Goal: Task Accomplishment & Management: Manage account settings

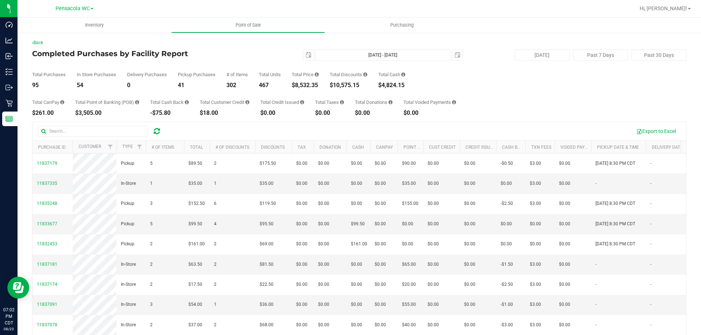
click at [194, 113] on div "Total CanPay $261.00 Total Point of Banking (POB) $3,505.00 Total Cash Back -$7…" at bounding box center [359, 102] width 654 height 28
click at [267, 59] on div "2025-08-23 Aug 23, 2025 - Aug 23, 2025 2025-08-23" at bounding box center [355, 55] width 223 height 11
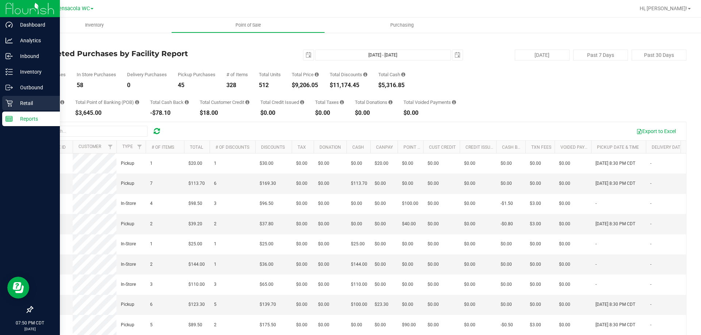
click at [15, 105] on p "Retail" at bounding box center [35, 103] width 44 height 9
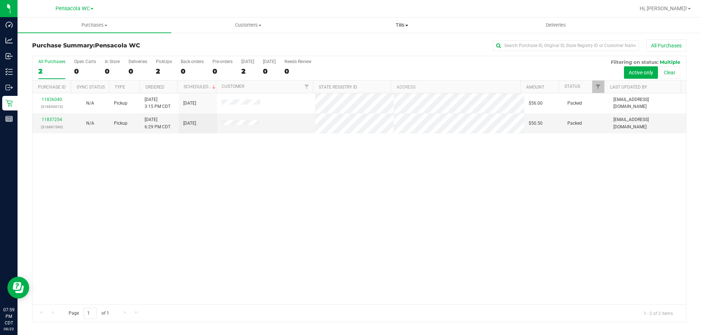
click at [398, 19] on uib-tab-heading "Tills Manage tills Reconcile e-payments" at bounding box center [401, 25] width 153 height 15
click at [393, 43] on li "Manage tills" at bounding box center [402, 44] width 154 height 9
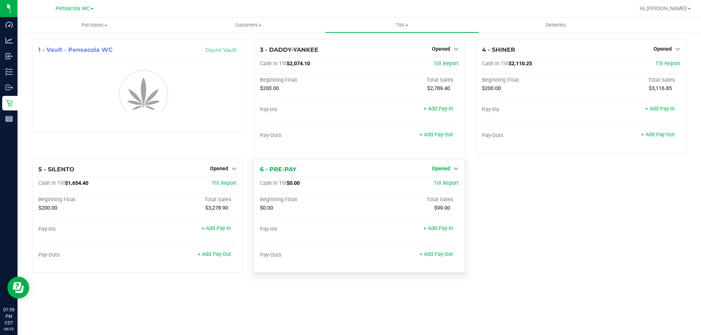
click at [444, 166] on span "Opened" at bounding box center [441, 169] width 18 height 6
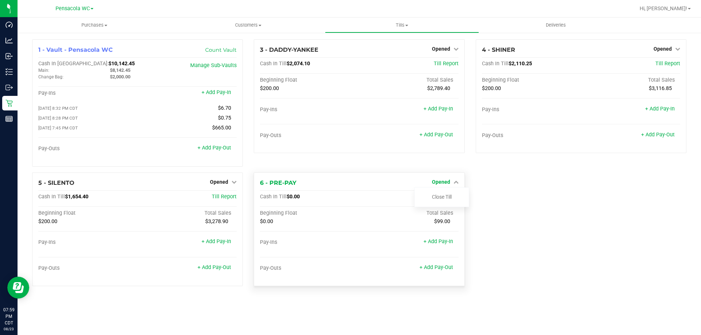
click at [446, 184] on span "Opened" at bounding box center [441, 182] width 18 height 6
click at [444, 198] on link "Close Till" at bounding box center [442, 197] width 20 height 6
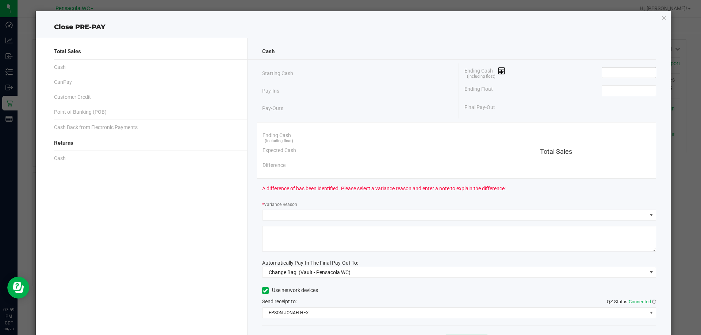
click at [602, 72] on input at bounding box center [629, 73] width 54 height 10
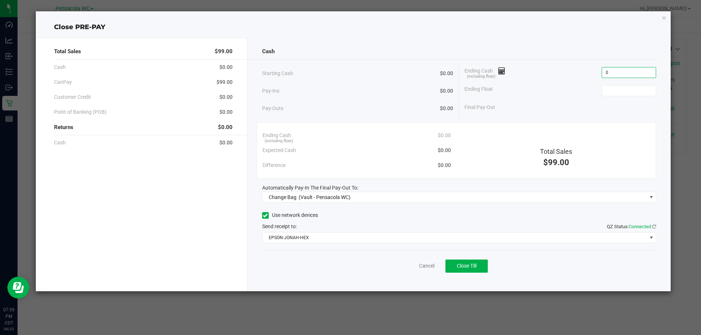
type input "$0.00"
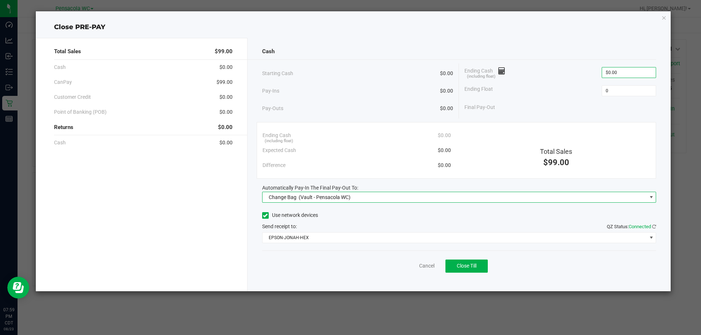
type input "$0.00"
click at [288, 192] on div "Automatically Pay-In The Final Pay-Out To: Change Bag (Vault - Pensacola WC)" at bounding box center [459, 193] width 394 height 19
click at [288, 194] on span "Change Bag" at bounding box center [283, 197] width 28 height 6
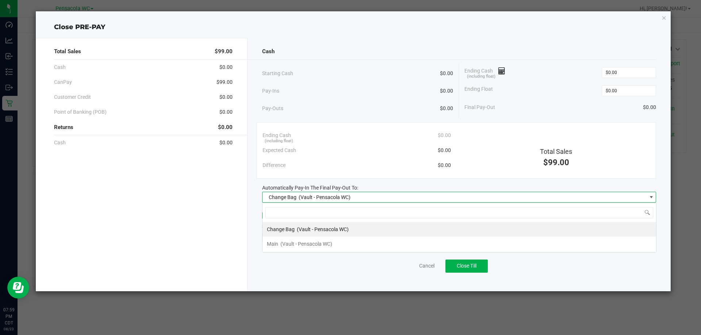
scroll to position [11, 394]
click at [296, 246] on span "(Vault - Pensacola WC)" at bounding box center [306, 244] width 52 height 6
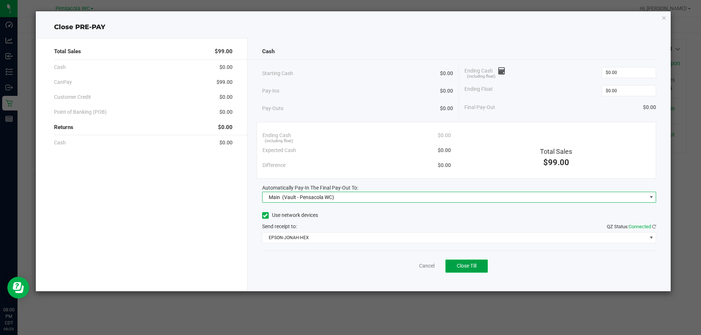
click at [466, 268] on span "Close Till" at bounding box center [466, 266] width 20 height 6
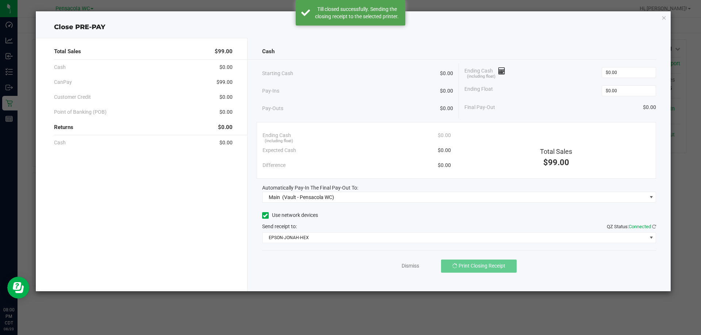
click at [408, 255] on div "Dismiss Print Closing Receipt" at bounding box center [459, 265] width 394 height 28
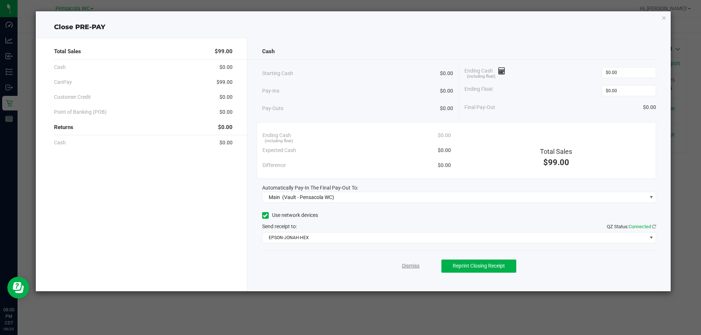
click at [409, 268] on link "Dismiss" at bounding box center [411, 266] width 18 height 8
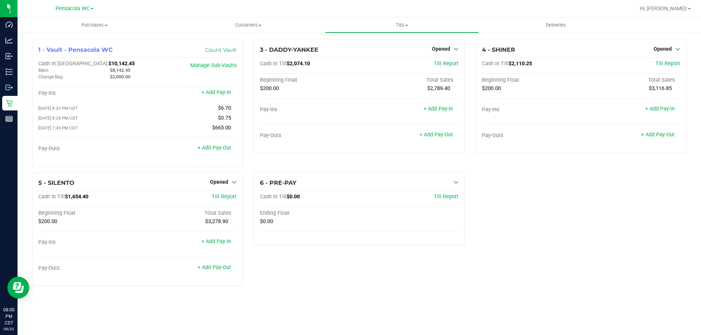
click at [412, 274] on div "6 - PRE-PAY Close Till Cash In Till $0.00 Till Report Ending Float $0.00" at bounding box center [358, 233] width 221 height 120
click at [352, 269] on div "6 - PRE-PAY Close Till Cash In Till $0.00 Till Report Ending Float $0.00" at bounding box center [358, 233] width 221 height 120
click at [355, 263] on div "6 - PRE-PAY Closed Open Till Cash In Till $0.00 Till Report Ending Float $0.00 …" at bounding box center [358, 233] width 221 height 120
click at [354, 265] on div "6 - PRE-PAY Closed Open Till Cash In Till $0.00 Till Report Ending Float $0.00 …" at bounding box center [358, 233] width 221 height 120
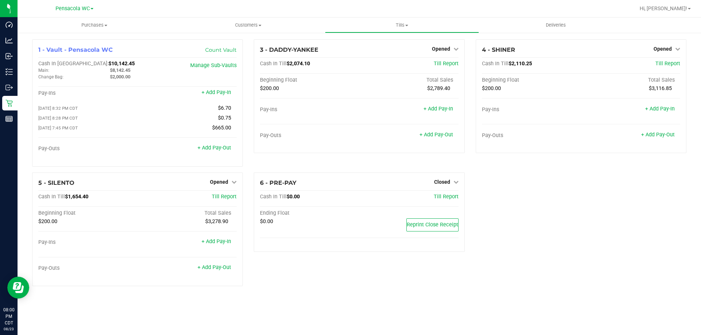
click at [354, 265] on div "6 - PRE-PAY Closed Open Till Cash In Till $0.00 Till Report Ending Float $0.00 …" at bounding box center [358, 233] width 221 height 120
click at [355, 267] on div "6 - PRE-PAY Closed Open Till Cash In Till $0.00 Till Report Ending Float $0.00 …" at bounding box center [358, 233] width 221 height 120
click at [208, 188] on div "5 - SILENTO Opened Close Till" at bounding box center [137, 183] width 198 height 9
click at [212, 185] on span "Opened" at bounding box center [219, 182] width 18 height 6
click at [219, 199] on link "Close Till" at bounding box center [220, 197] width 20 height 6
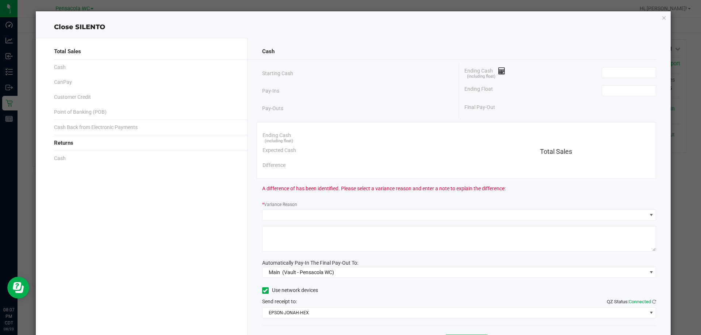
click at [613, 97] on div "Ending Float" at bounding box center [560, 91] width 192 height 18
click at [613, 95] on input at bounding box center [629, 91] width 54 height 10
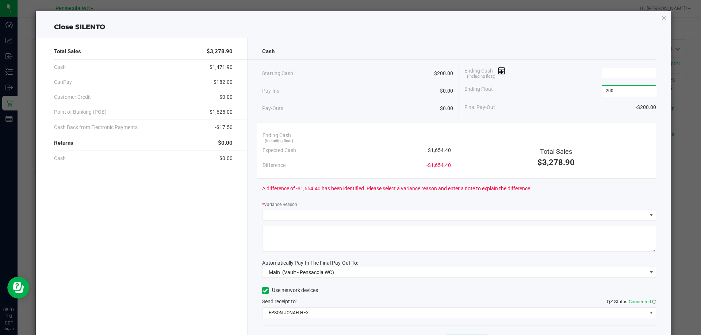
type input "$200.00"
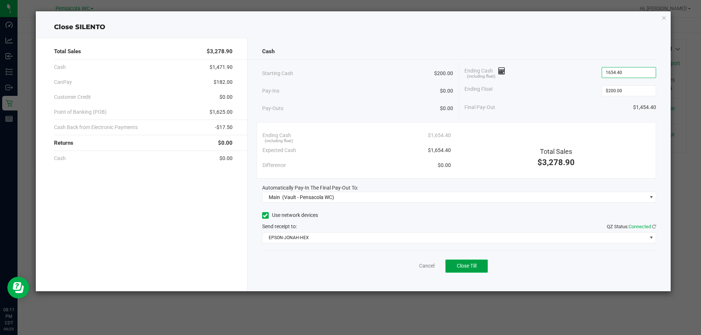
click at [473, 262] on button "Close Till" at bounding box center [466, 266] width 42 height 13
type input "$1,654.40"
click at [414, 265] on link "Dismiss" at bounding box center [411, 266] width 18 height 8
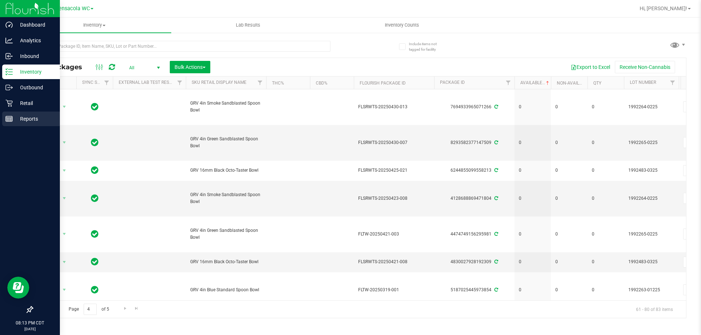
scroll to position [423, 25]
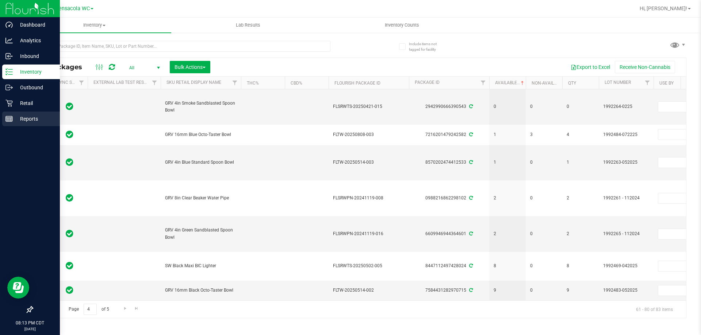
click at [9, 123] on div "Reports" at bounding box center [31, 119] width 58 height 15
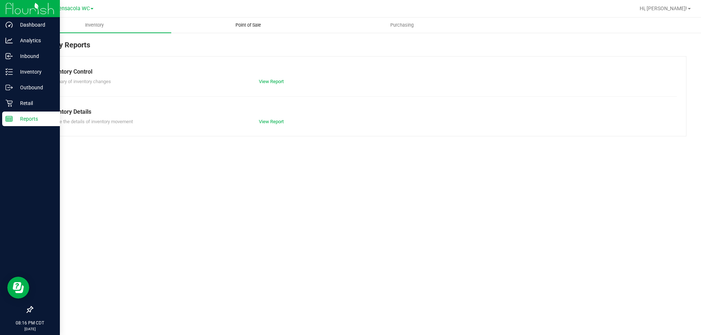
click at [258, 22] on uib-tab-heading "Point of Sale" at bounding box center [247, 25] width 153 height 15
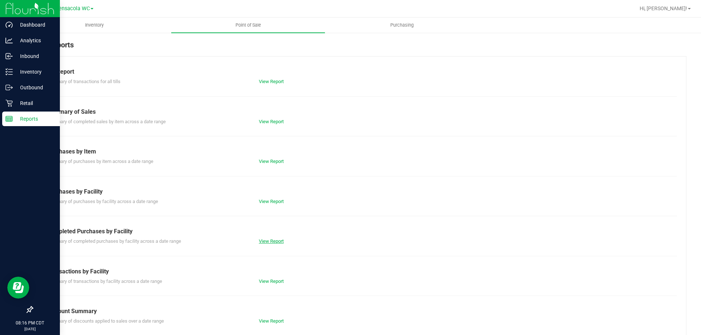
click at [276, 240] on link "View Report" at bounding box center [271, 241] width 25 height 5
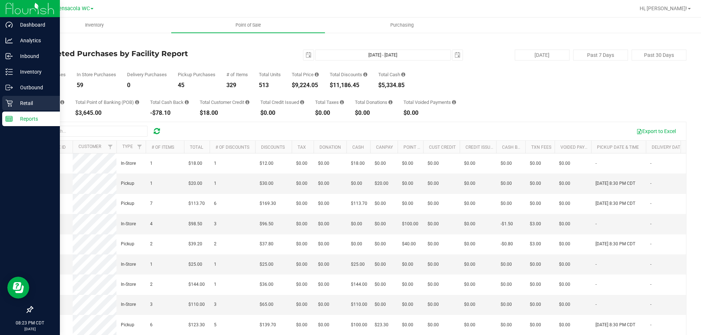
click at [13, 104] on p "Retail" at bounding box center [35, 103] width 44 height 9
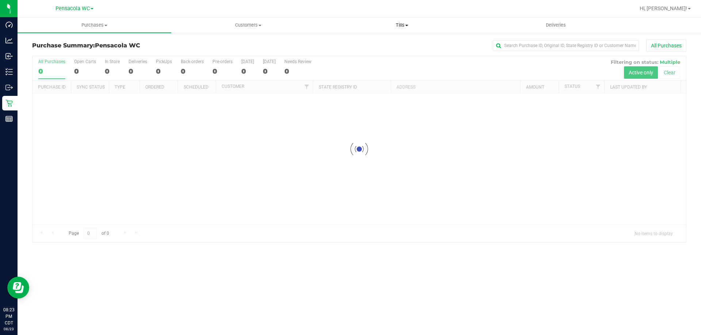
click at [400, 23] on span "Tills" at bounding box center [401, 25] width 153 height 7
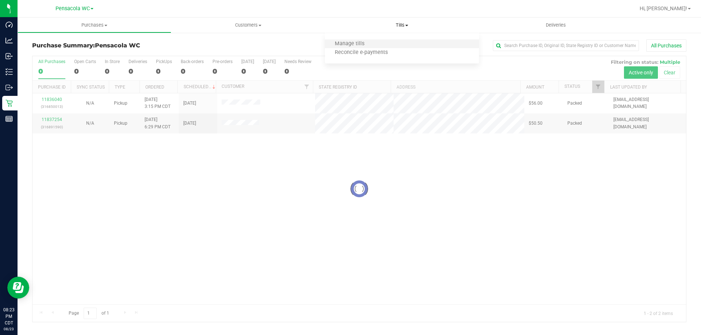
click at [398, 41] on li "Manage tills" at bounding box center [402, 44] width 154 height 9
click at [352, 41] on span "Manage tills" at bounding box center [349, 44] width 49 height 6
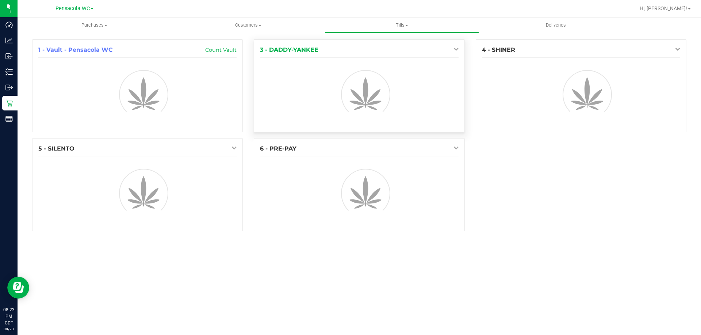
click at [455, 47] on icon at bounding box center [455, 48] width 5 height 5
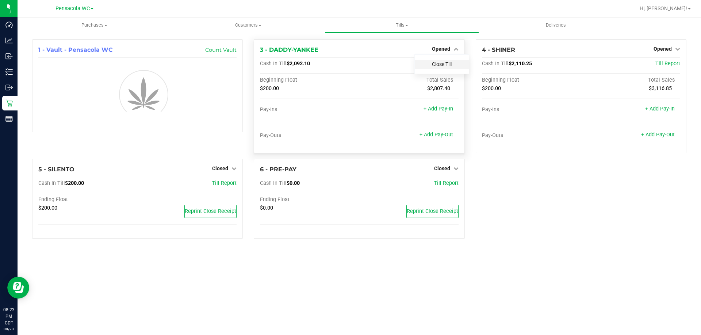
click at [446, 63] on link "Close Till" at bounding box center [442, 64] width 20 height 6
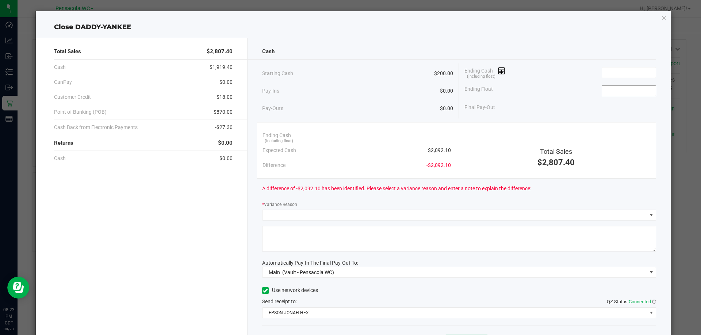
click at [639, 96] on span at bounding box center [628, 90] width 54 height 11
click at [636, 93] on input at bounding box center [629, 91] width 54 height 10
click at [636, 92] on input at bounding box center [629, 91] width 54 height 10
click at [616, 69] on input at bounding box center [629, 73] width 54 height 10
type input "$200.00"
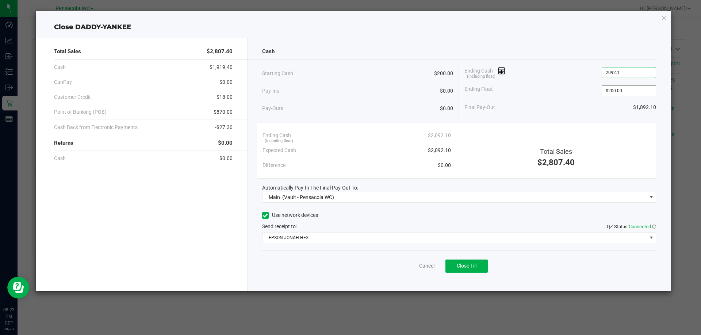
type input "$2,092.10"
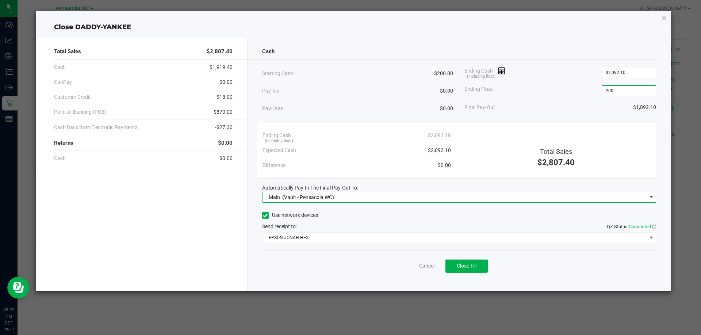
type input "$200.00"
click at [470, 263] on span "Close Till" at bounding box center [466, 266] width 20 height 6
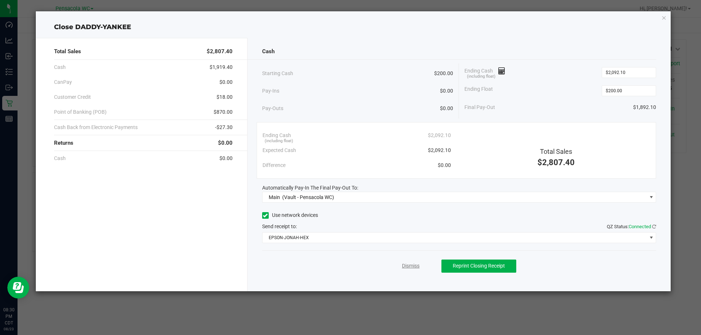
click at [417, 263] on link "Dismiss" at bounding box center [411, 266] width 18 height 8
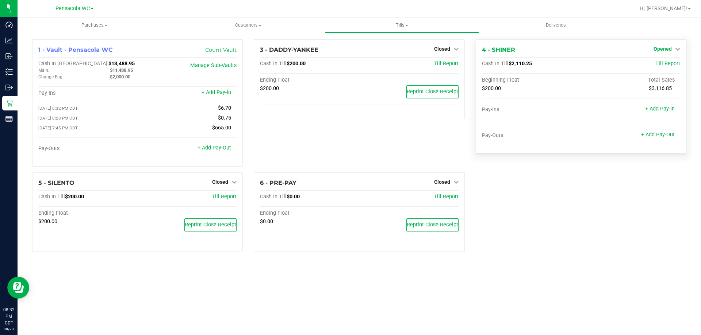
click at [667, 46] on span "Opened" at bounding box center [662, 49] width 18 height 6
click at [665, 66] on link "Close Till" at bounding box center [663, 64] width 20 height 6
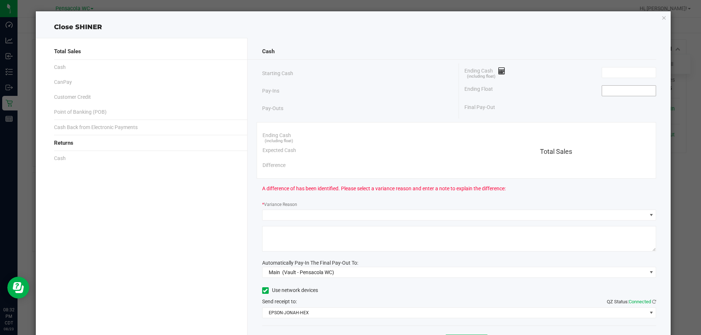
click at [609, 94] on input at bounding box center [629, 91] width 54 height 10
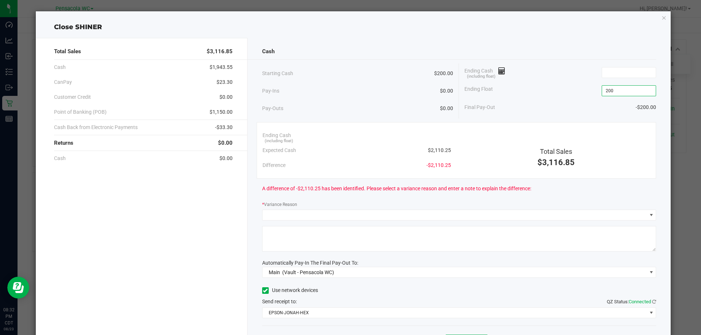
type input "$200.00"
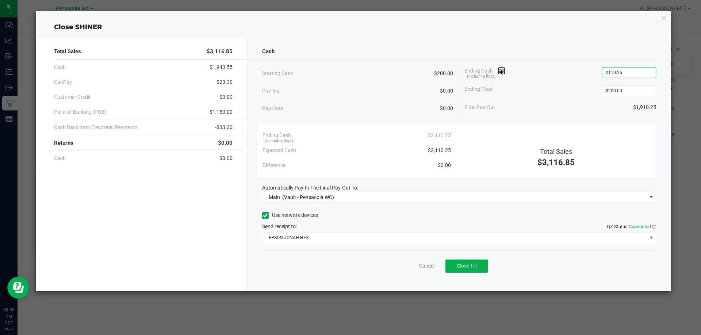
type input "$2,110.25"
click at [454, 258] on div "Cancel Close Till" at bounding box center [459, 265] width 394 height 28
click at [458, 265] on span "Close Till" at bounding box center [466, 266] width 20 height 6
click at [411, 266] on link "Dismiss" at bounding box center [411, 266] width 18 height 8
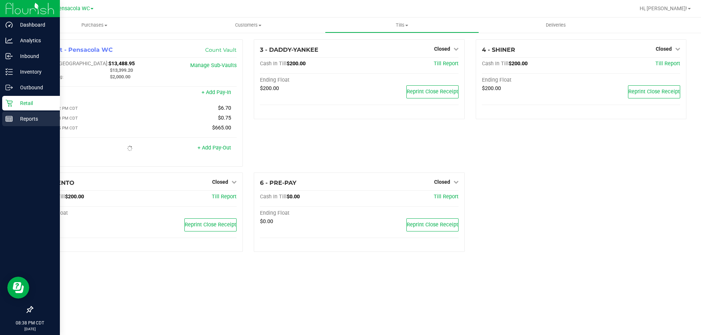
click at [10, 115] on div "Reports" at bounding box center [31, 119] width 58 height 15
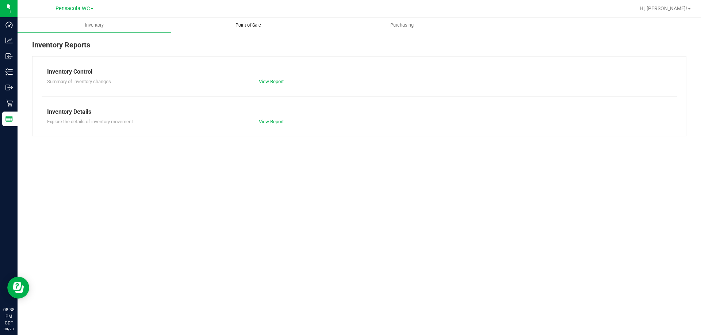
click at [257, 26] on span "Point of Sale" at bounding box center [247, 25] width 45 height 7
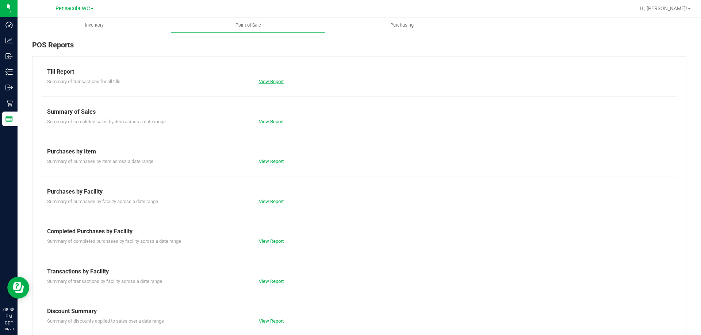
click at [267, 82] on link "View Report" at bounding box center [271, 81] width 25 height 5
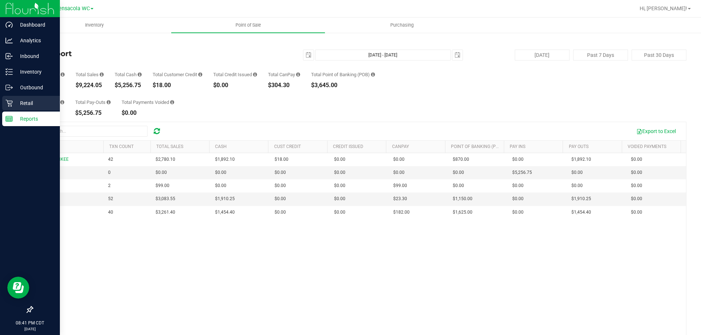
click at [14, 106] on p "Retail" at bounding box center [35, 103] width 44 height 9
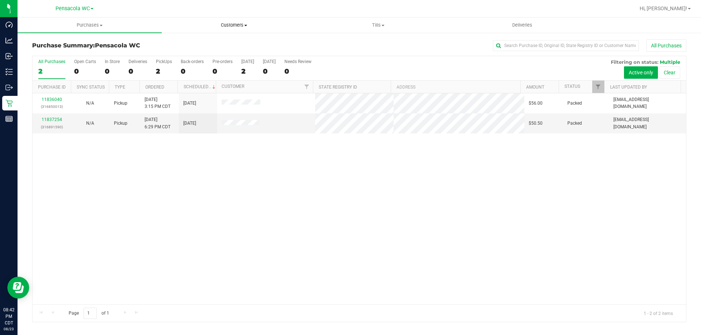
click at [245, 27] on span "Customers" at bounding box center [233, 25] width 143 height 7
click at [294, 22] on uib-tab-heading "Customers All customers Add a new customer All physicians" at bounding box center [234, 25] width 144 height 15
click at [372, 22] on span "Tills" at bounding box center [377, 25] width 143 height 7
click at [366, 43] on li "Manage tills" at bounding box center [378, 44] width 144 height 9
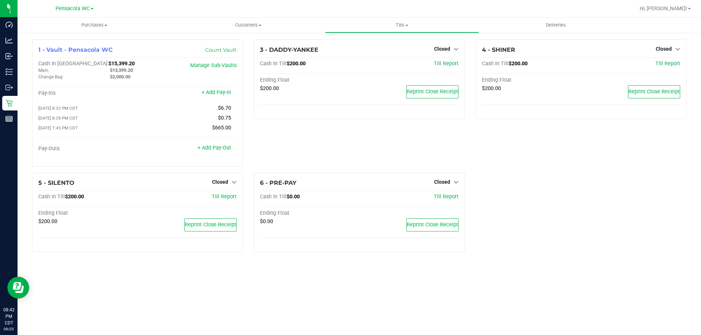
click at [548, 172] on div "4 - SHINER Closed Open Till Cash In Till $200.00 Till Report Ending Float $200.…" at bounding box center [580, 105] width 221 height 133
click at [399, 22] on span "Tills" at bounding box center [401, 25] width 153 height 7
click at [388, 50] on span "Reconcile e-payments" at bounding box center [361, 53] width 73 height 6
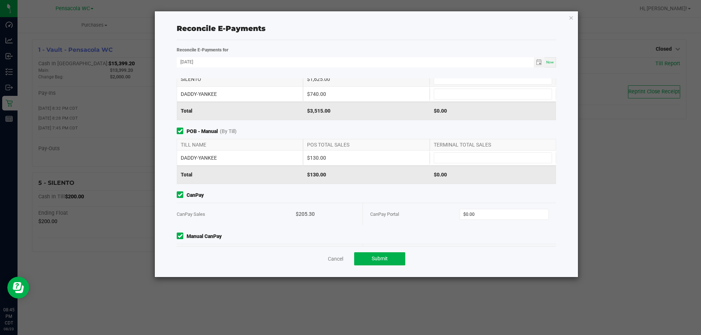
scroll to position [72, 0]
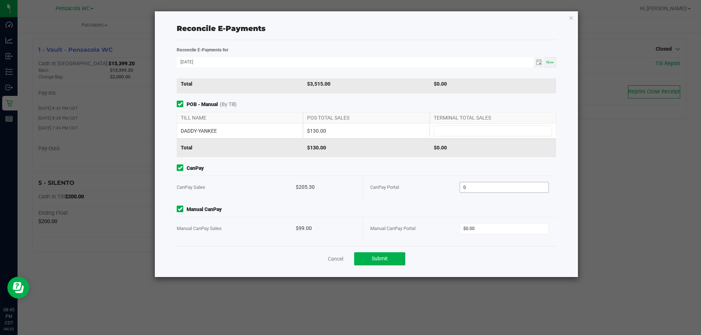
click at [486, 185] on input "0" at bounding box center [504, 187] width 89 height 10
type input "$205.30"
type input "$99.00"
click at [465, 130] on input at bounding box center [492, 131] width 117 height 10
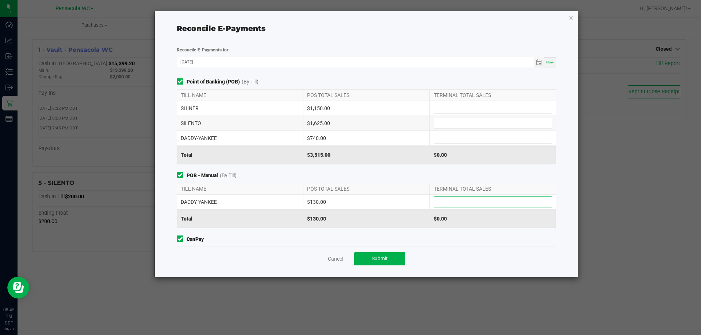
scroll to position [0, 0]
click at [455, 105] on input at bounding box center [492, 109] width 117 height 10
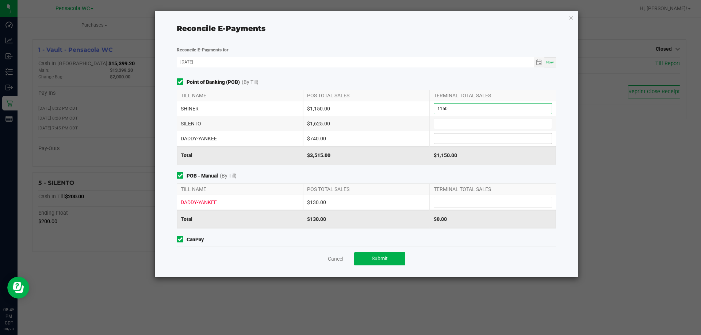
type input "$1,150.00"
click at [454, 139] on input at bounding box center [492, 139] width 117 height 10
type input "$740.00"
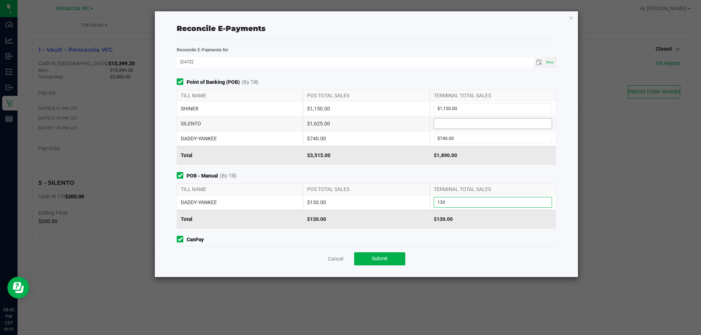
type input "$130.00"
click at [474, 125] on input at bounding box center [492, 124] width 117 height 10
type input "$1,625.00"
click at [371, 248] on div "Cancel Submit" at bounding box center [366, 258] width 379 height 25
click at [374, 258] on span "Submit" at bounding box center [379, 259] width 16 height 6
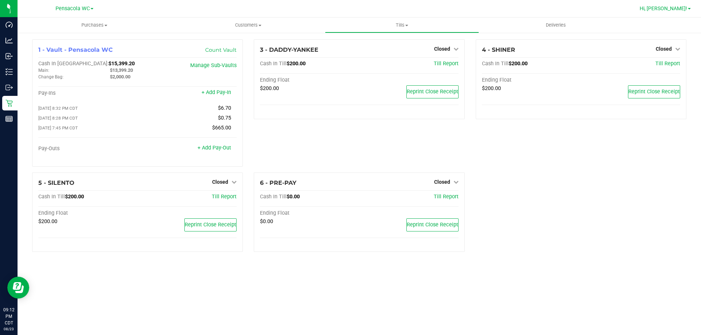
drag, startPoint x: 688, startPoint y: 7, endPoint x: 683, endPoint y: 12, distance: 6.5
click at [688, 7] on link "Hi, [PERSON_NAME]!" at bounding box center [664, 9] width 57 height 8
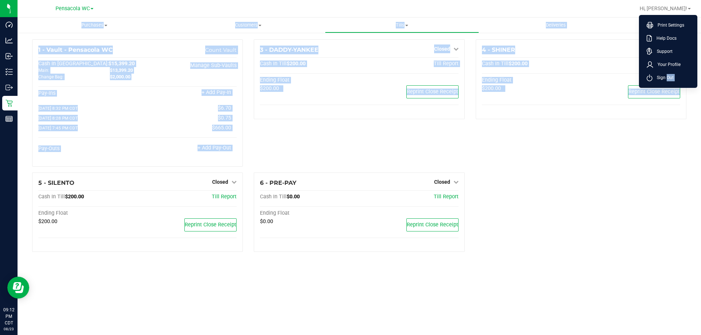
drag, startPoint x: 664, startPoint y: 79, endPoint x: 646, endPoint y: 150, distance: 73.5
click at [647, 149] on div "Pensacola WC Hi, Shayna! Print Settings Help Docs Support Your Profile Sign Out…" at bounding box center [359, 167] width 683 height 335
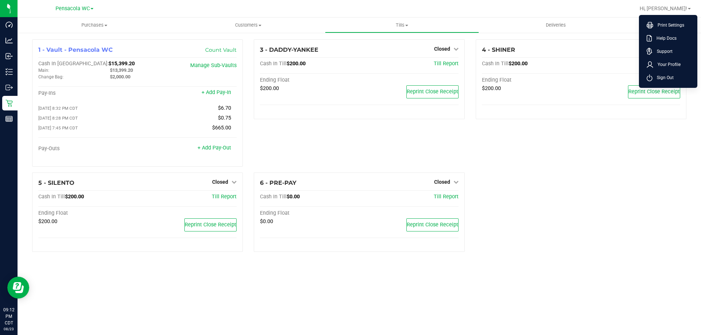
click at [645, 151] on div "4 - SHINER Closed Open Till Cash In Till $200.00 Till Report Ending Float $200.…" at bounding box center [580, 105] width 221 height 133
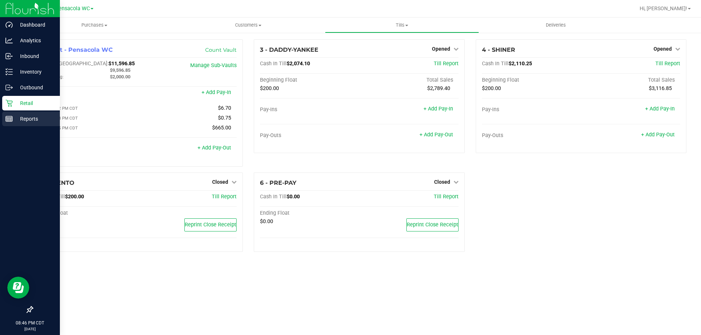
click at [15, 118] on p "Reports" at bounding box center [35, 119] width 44 height 9
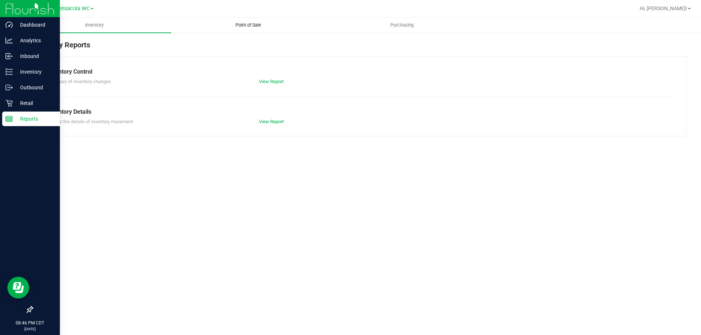
click at [245, 28] on span "Point of Sale" at bounding box center [247, 25] width 45 height 7
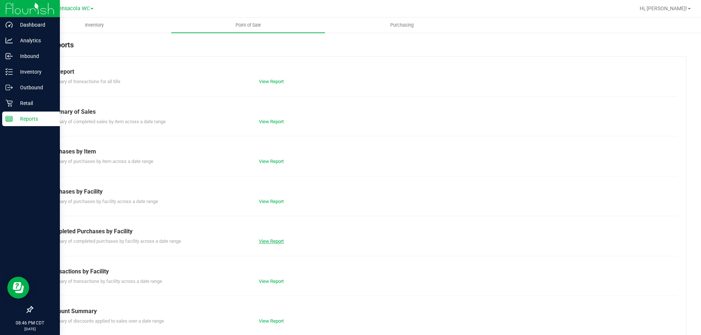
click at [259, 243] on link "View Report" at bounding box center [271, 241] width 25 height 5
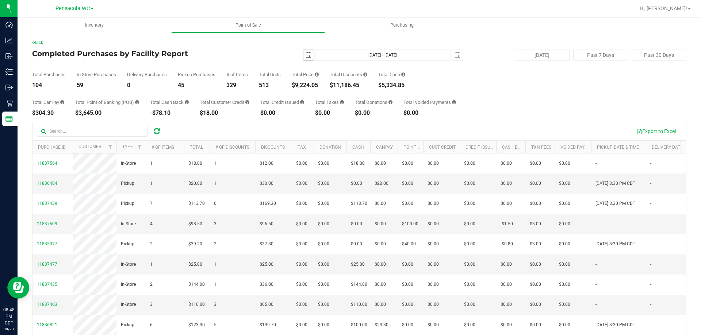
click at [305, 55] on span "select" at bounding box center [308, 55] width 6 height 6
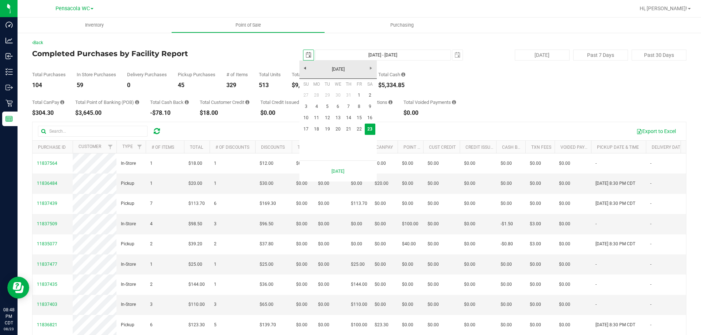
scroll to position [0, 18]
click at [320, 127] on link "18" at bounding box center [316, 129] width 11 height 11
type input "[DATE]"
type input "[DATE] - [DATE]"
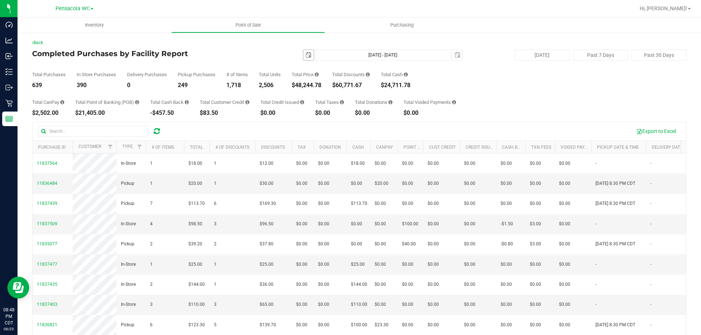
click at [305, 53] on span "select" at bounding box center [308, 55] width 6 height 6
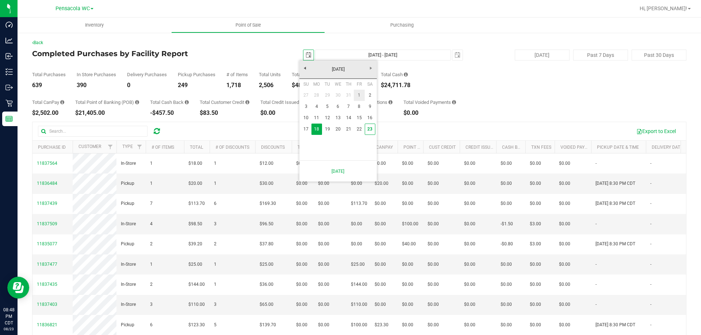
click at [359, 92] on link "1" at bounding box center [359, 95] width 11 height 11
type input "[DATE]"
type input "[DATE] - [DATE]"
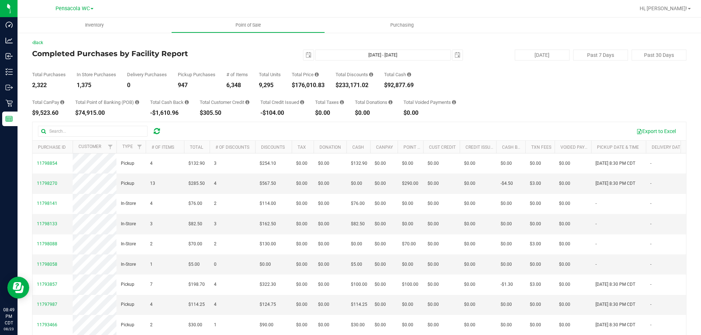
click at [261, 48] on div "Back Completed Purchases by Facility Report [DATE] [DATE] - [DATE] [DATE] [DATE…" at bounding box center [359, 210] width 654 height 343
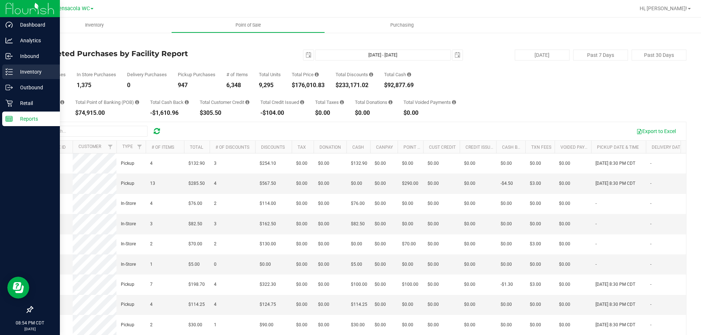
click at [15, 73] on p "Inventory" at bounding box center [35, 72] width 44 height 9
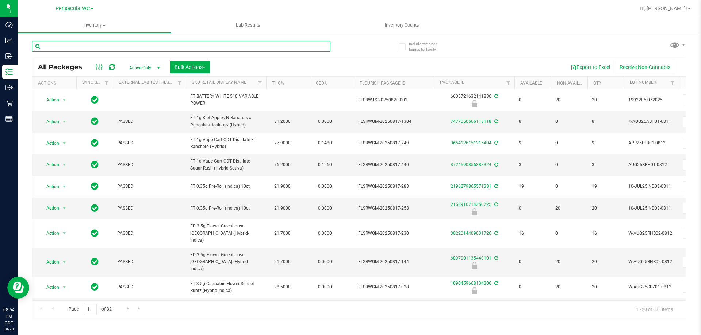
click at [122, 48] on input "text" at bounding box center [181, 46] width 298 height 11
type input "variable"
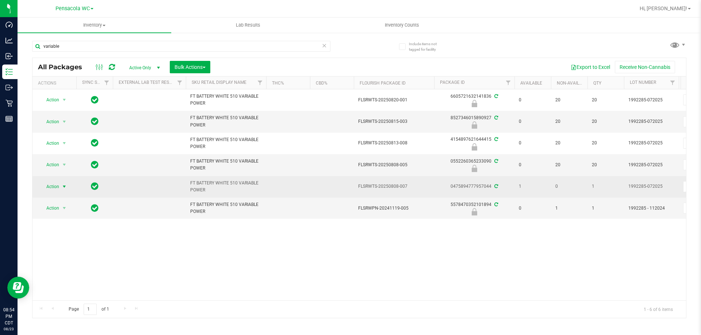
click at [50, 185] on span "Action" at bounding box center [50, 187] width 20 height 10
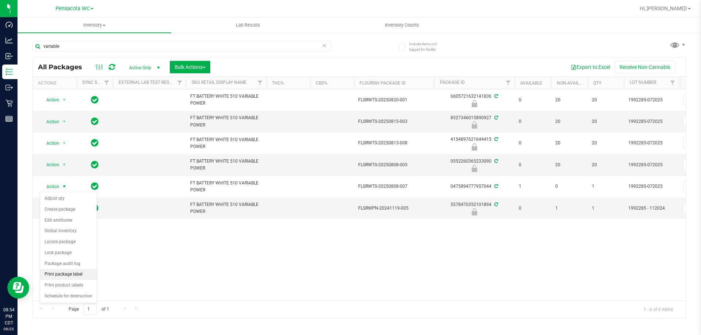
click at [85, 276] on li "Print package label" at bounding box center [68, 274] width 57 height 11
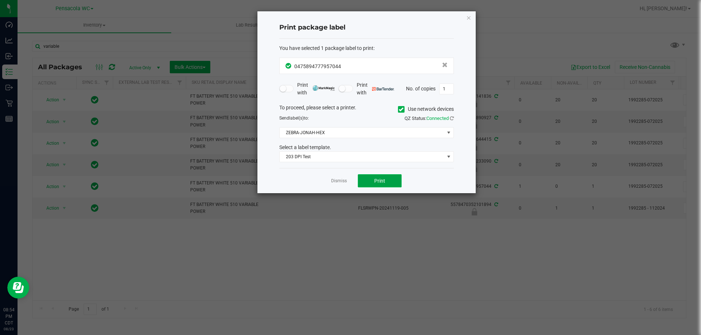
click at [381, 180] on span "Print" at bounding box center [379, 181] width 11 height 6
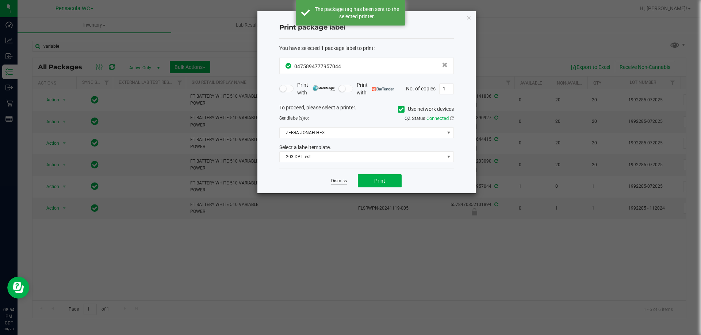
click at [341, 182] on link "Dismiss" at bounding box center [339, 181] width 16 height 6
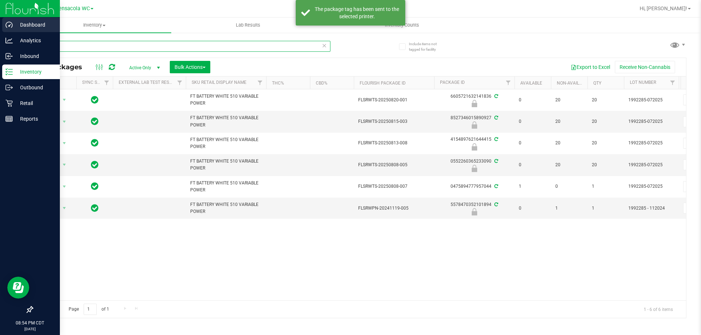
drag, startPoint x: 143, startPoint y: 49, endPoint x: 8, endPoint y: 24, distance: 138.0
click at [0, 21] on div "Dashboard Analytics Inbound Inventory Outbound Retail Reports 08:54 PM CDT [DAT…" at bounding box center [350, 167] width 701 height 335
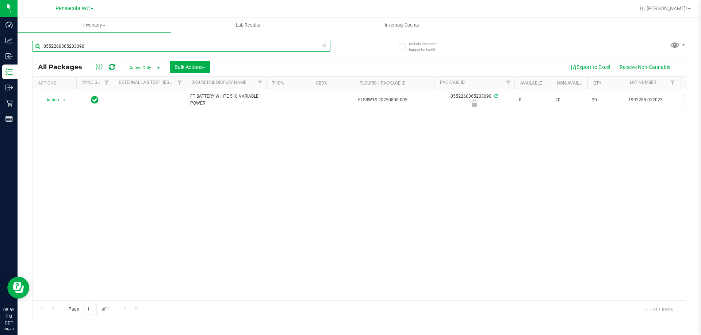
type input "0552260365233090"
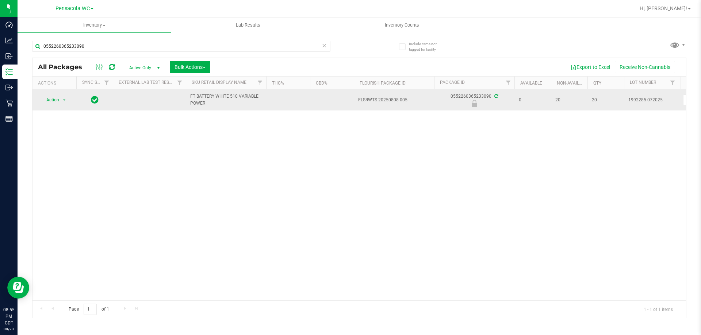
drag, startPoint x: 158, startPoint y: 132, endPoint x: 81, endPoint y: 98, distance: 84.1
click at [149, 130] on div "Action Action Edit attributes Global inventory Locate package Package audit log…" at bounding box center [358, 194] width 653 height 211
click at [64, 97] on span "select" at bounding box center [64, 100] width 6 height 6
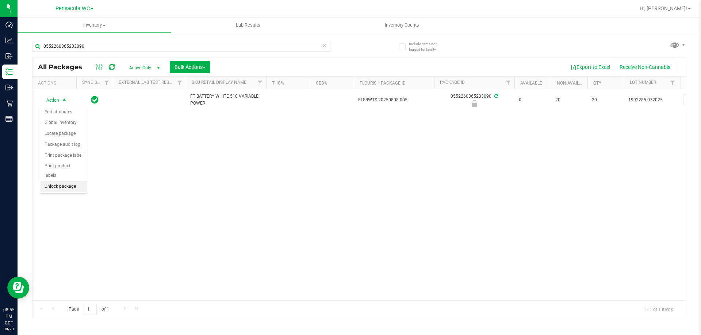
click at [73, 181] on li "Unlock package" at bounding box center [63, 186] width 47 height 11
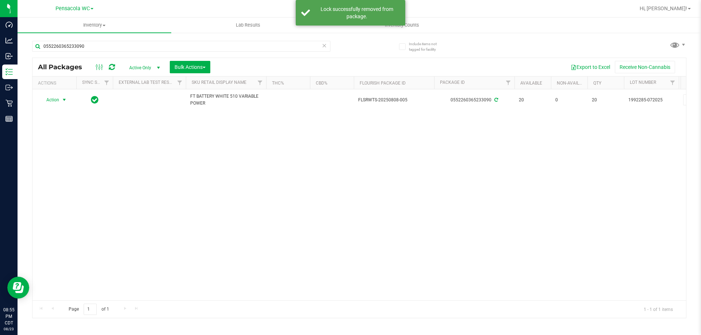
click at [59, 101] on span "Action" at bounding box center [50, 100] width 20 height 10
click at [80, 186] on li "Print package label" at bounding box center [68, 188] width 57 height 11
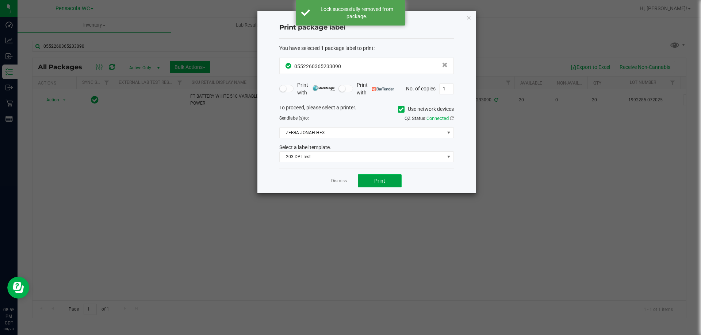
click at [378, 184] on button "Print" at bounding box center [380, 180] width 44 height 13
click at [335, 181] on link "Dismiss" at bounding box center [339, 181] width 16 height 6
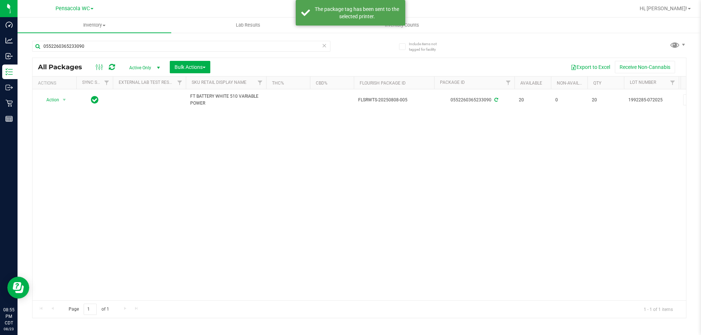
click at [331, 200] on div "Action Action Adjust qty Create package Edit attributes Global inventory Locate…" at bounding box center [358, 194] width 653 height 211
click at [333, 203] on div "Action Action Adjust qty Create package Edit attributes Global inventory Locate…" at bounding box center [358, 194] width 653 height 211
click at [197, 161] on div "Action Action Adjust qty Create package Edit attributes Global inventory Locate…" at bounding box center [358, 194] width 653 height 211
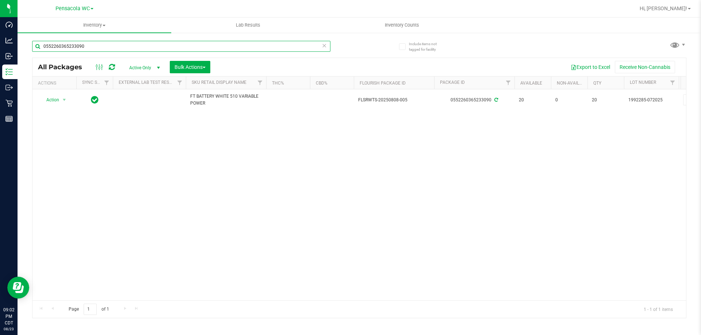
drag, startPoint x: 90, startPoint y: 42, endPoint x: 32, endPoint y: 33, distance: 59.3
click at [32, 33] on inventory "Inventory All packages All inventory Waste log Create inventory Lab Results Inv…" at bounding box center [359, 136] width 683 height 237
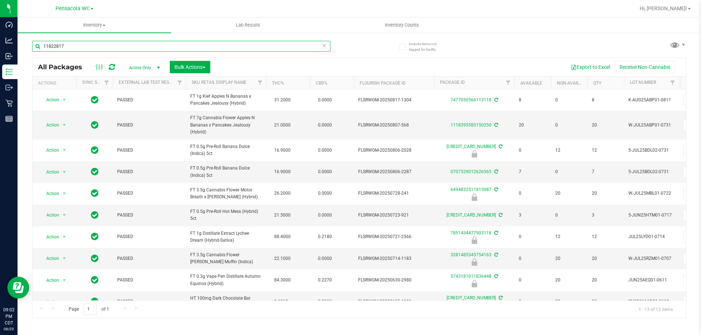
type input "11822817"
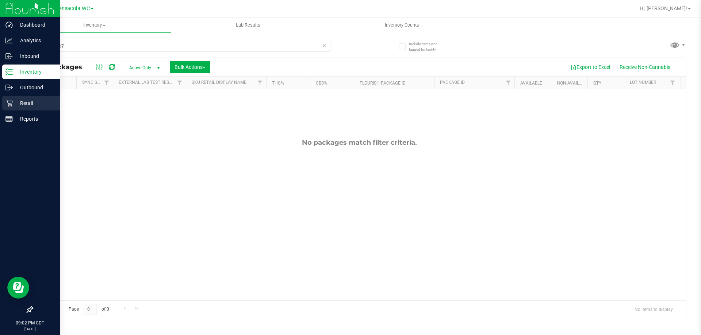
click at [22, 105] on p "Retail" at bounding box center [35, 103] width 44 height 9
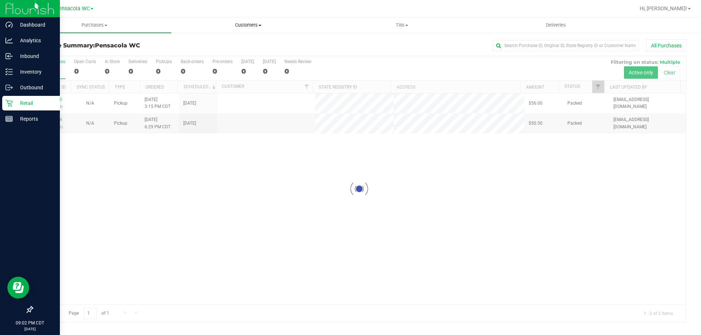
click at [238, 20] on uib-tab-heading "Customers All customers Add a new customer All physicians" at bounding box center [247, 25] width 153 height 15
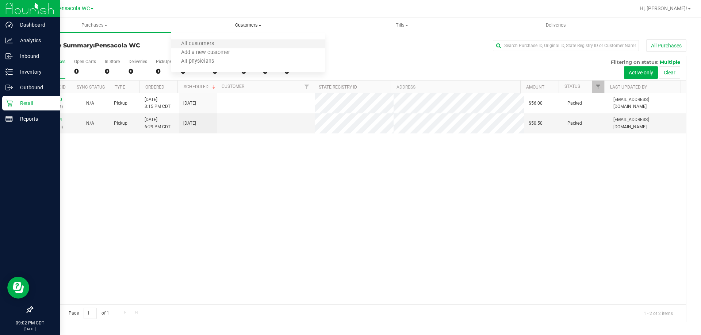
click at [239, 43] on li "All customers" at bounding box center [248, 44] width 154 height 9
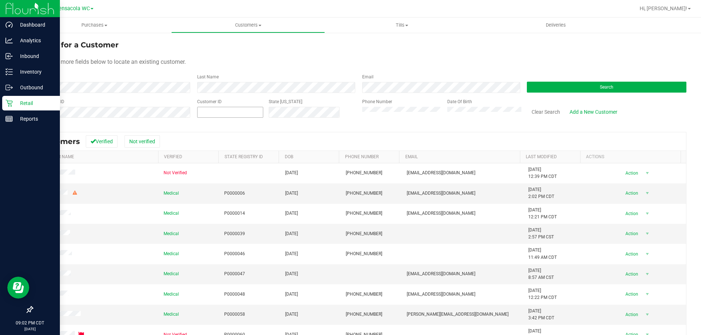
click at [203, 108] on span at bounding box center [230, 112] width 66 height 11
paste input "11822817"
type input "11822817"
click at [96, 24] on span "Purchases" at bounding box center [95, 25] width 154 height 7
click at [97, 24] on span "Purchases" at bounding box center [95, 25] width 154 height 7
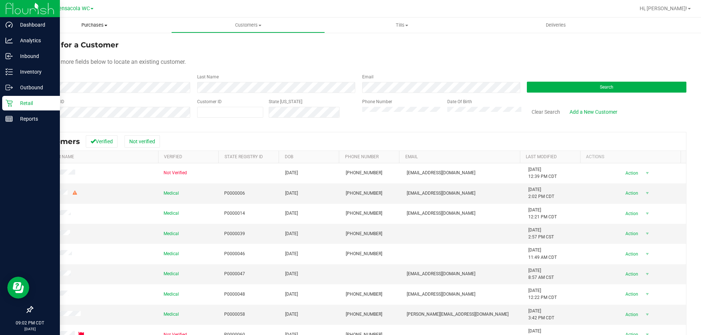
click at [97, 25] on span "Purchases" at bounding box center [95, 25] width 154 height 7
click at [84, 44] on span "Summary of purchases" at bounding box center [55, 44] width 75 height 6
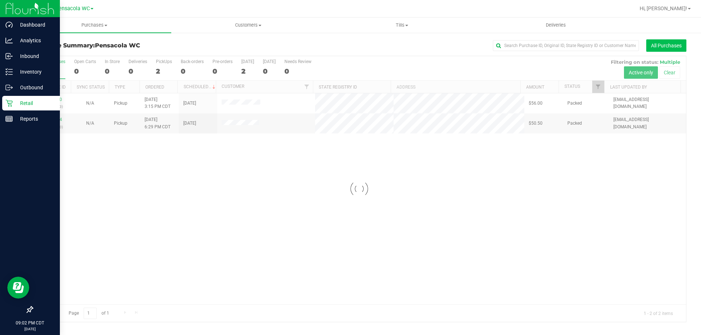
click at [675, 47] on button "All Purchases" at bounding box center [666, 45] width 40 height 12
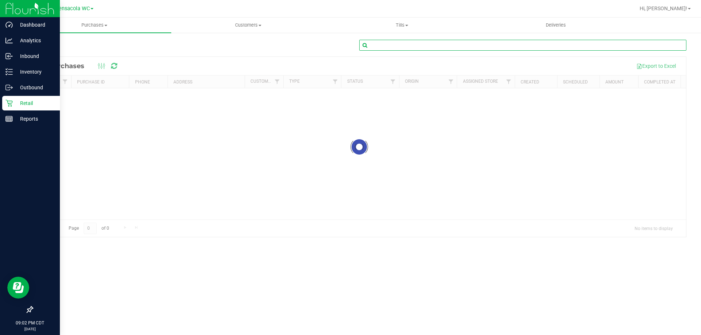
click at [590, 46] on input "text" at bounding box center [522, 45] width 327 height 11
paste input "11822817"
type input "11822817"
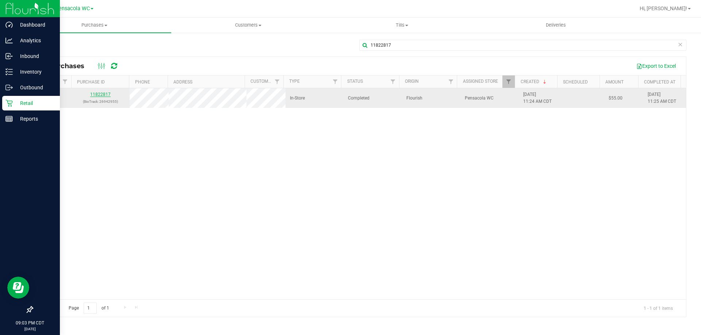
click at [107, 92] on link "11822817" at bounding box center [100, 94] width 20 height 5
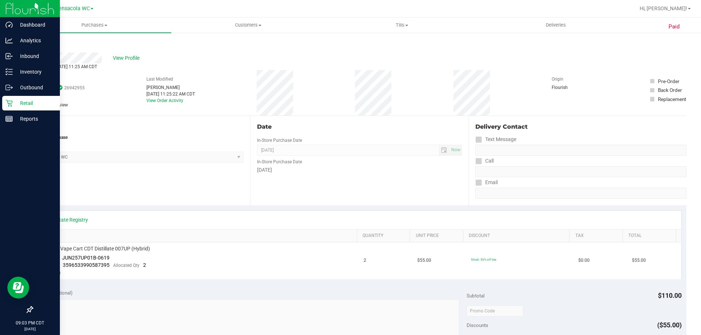
click at [34, 46] on div "Back" at bounding box center [37, 43] width 11 height 9
click at [35, 45] on link "Back" at bounding box center [37, 43] width 11 height 5
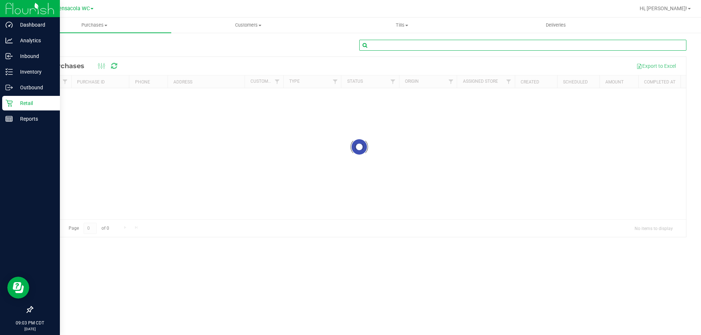
click at [387, 42] on input "text" at bounding box center [522, 45] width 327 height 11
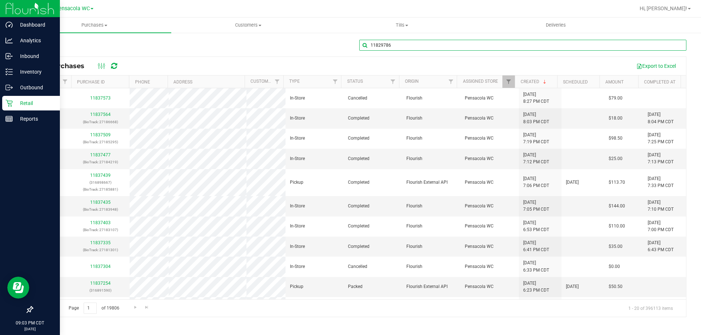
type input "11829786"
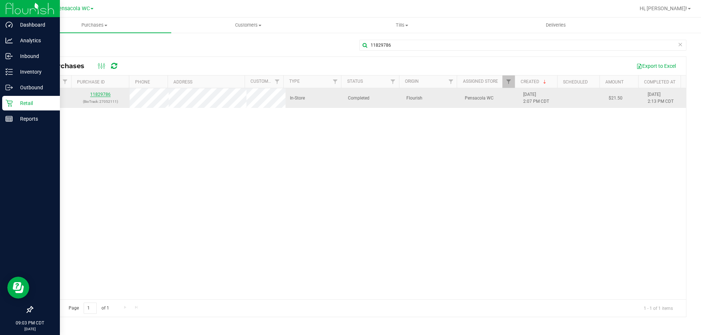
click at [107, 93] on link "11829786" at bounding box center [100, 94] width 20 height 5
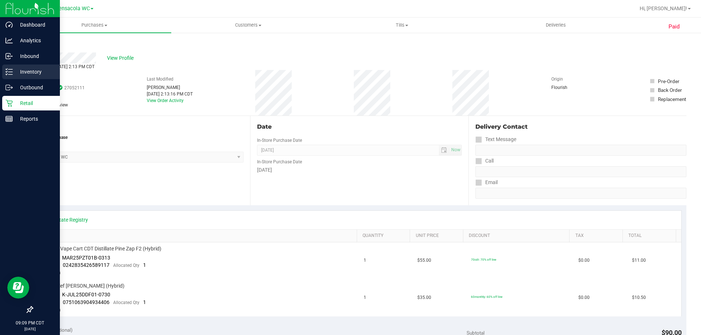
click at [30, 67] on div "Inventory" at bounding box center [31, 72] width 58 height 15
